Goal: Find specific page/section: Find specific page/section

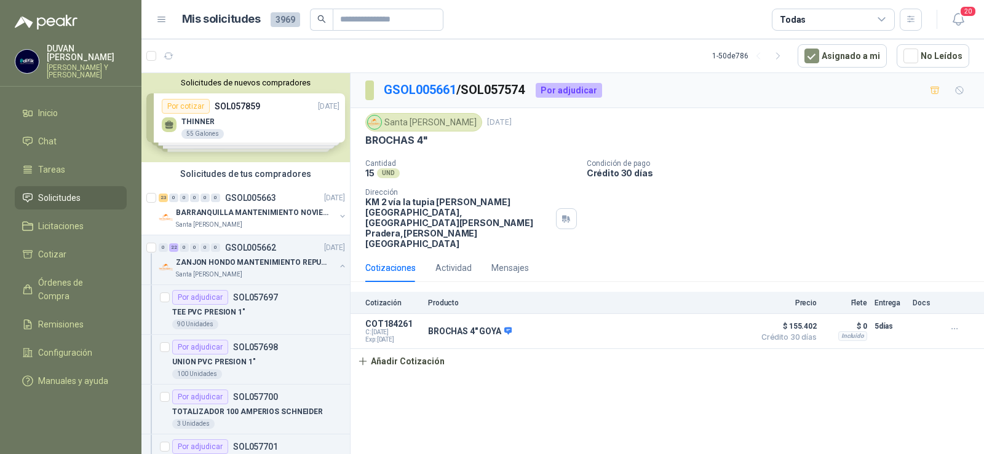
scroll to position [6886, 0]
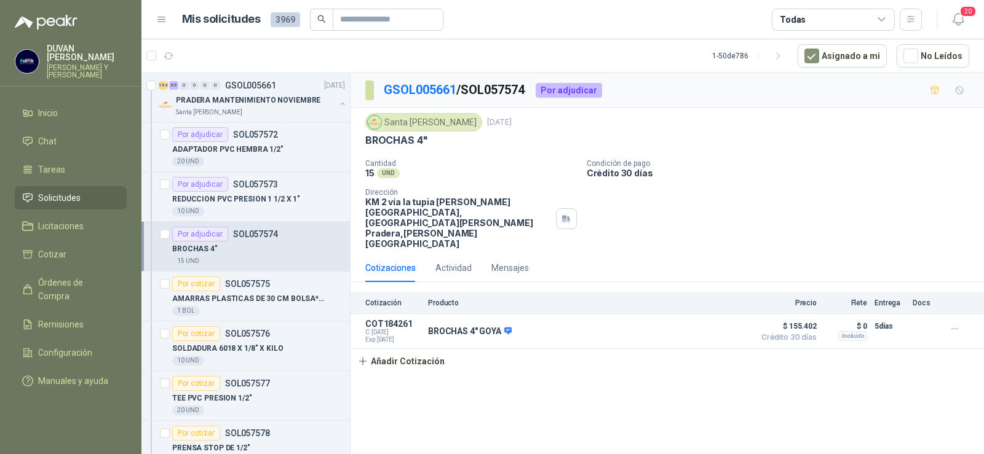
click at [52, 197] on span "Solicitudes" at bounding box center [59, 198] width 42 height 14
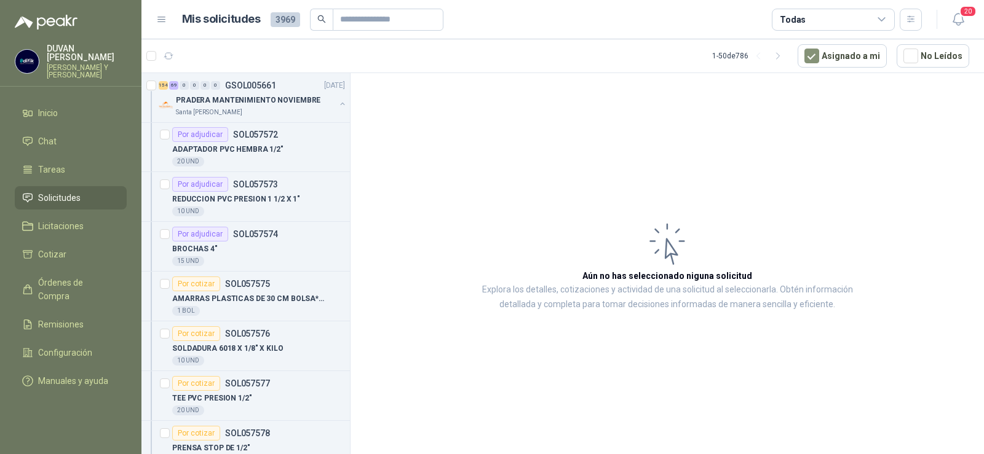
click at [82, 200] on li "Solicitudes" at bounding box center [70, 198] width 97 height 14
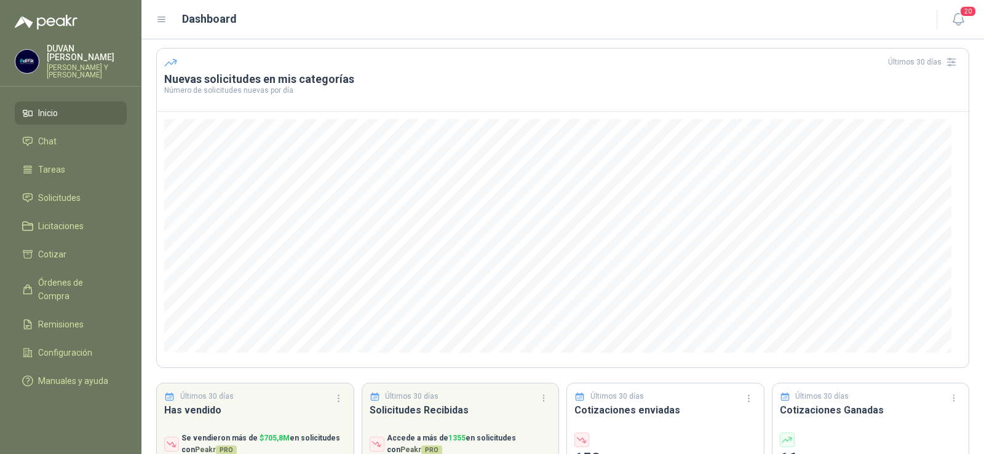
scroll to position [61, 0]
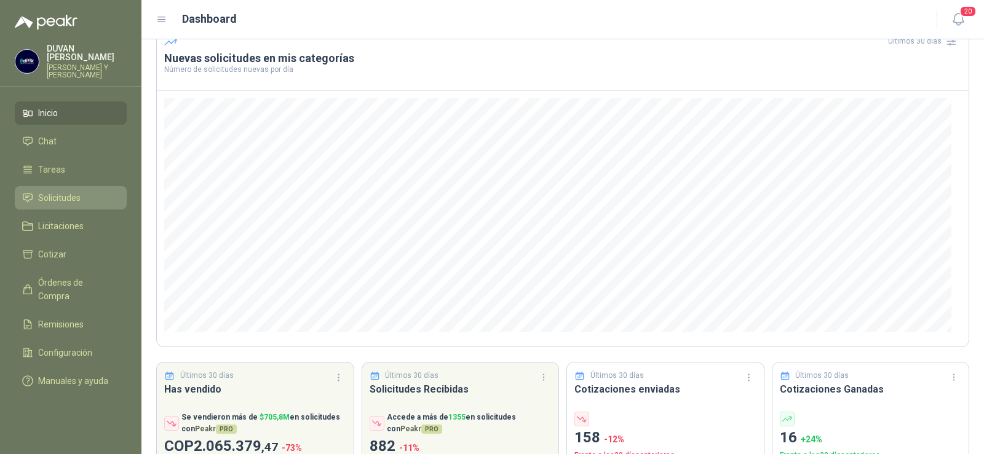
click at [55, 199] on span "Solicitudes" at bounding box center [59, 198] width 42 height 14
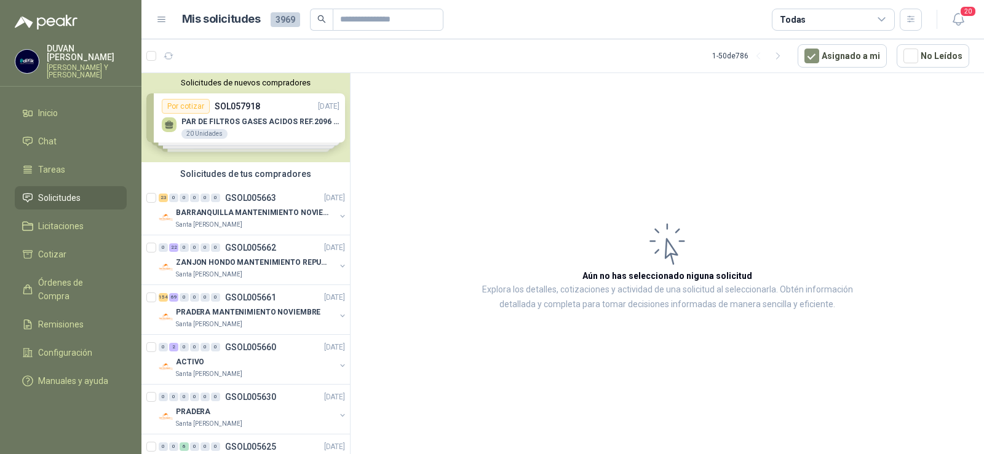
click at [403, 296] on article "Aún no has seleccionado niguna solicitud Explora los detalles, cotizaciones y a…" at bounding box center [666, 265] width 633 height 385
